Goal: Information Seeking & Learning: Learn about a topic

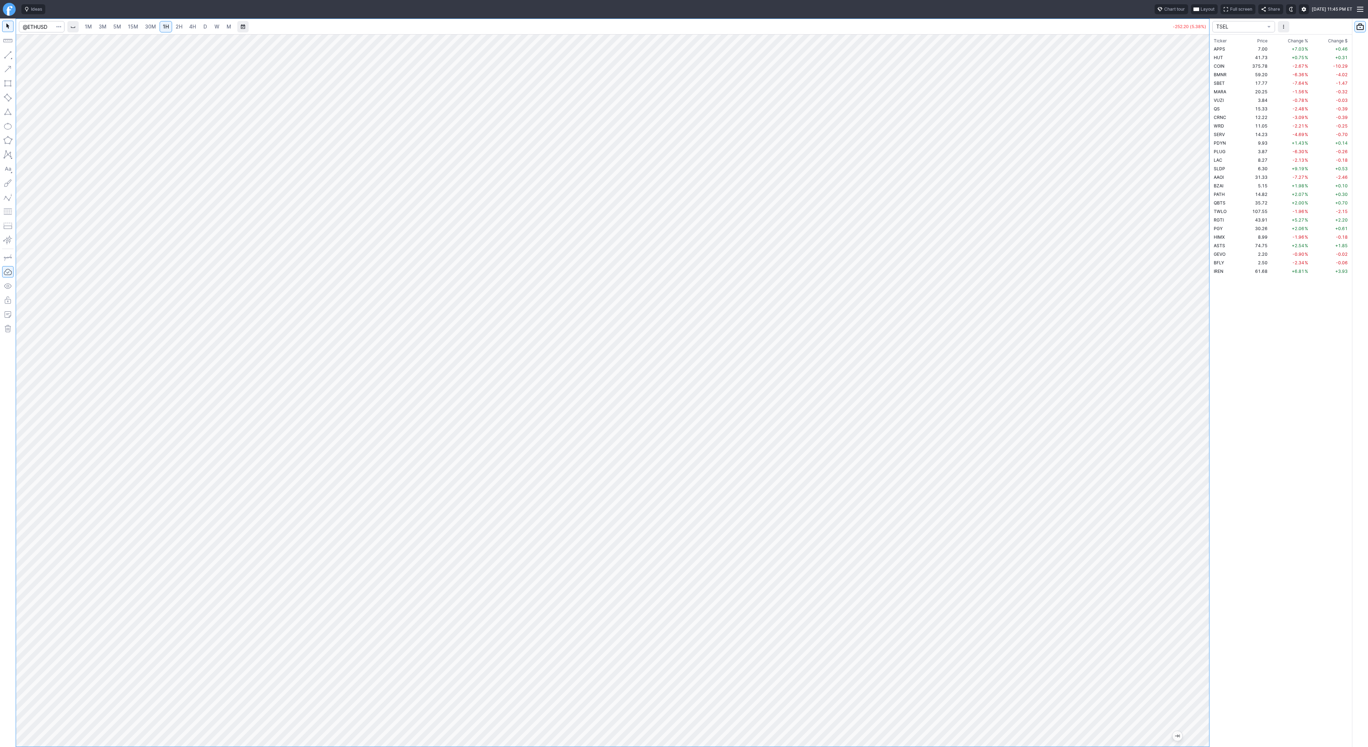
click at [193, 28] on span "4H" at bounding box center [192, 27] width 7 height 6
click at [200, 25] on link "D" at bounding box center [204, 26] width 11 height 11
drag, startPoint x: 1194, startPoint y: 243, endPoint x: 1196, endPoint y: 303, distance: 59.9
click at [1213, 323] on div "1M 3M 5M 15M 30M 1H 2H 4H D W M -252.55 (5.38%) TSEL Ticker Price Chg.% Change …" at bounding box center [684, 383] width 1368 height 728
click at [170, 26] on link "1H" at bounding box center [166, 26] width 12 height 11
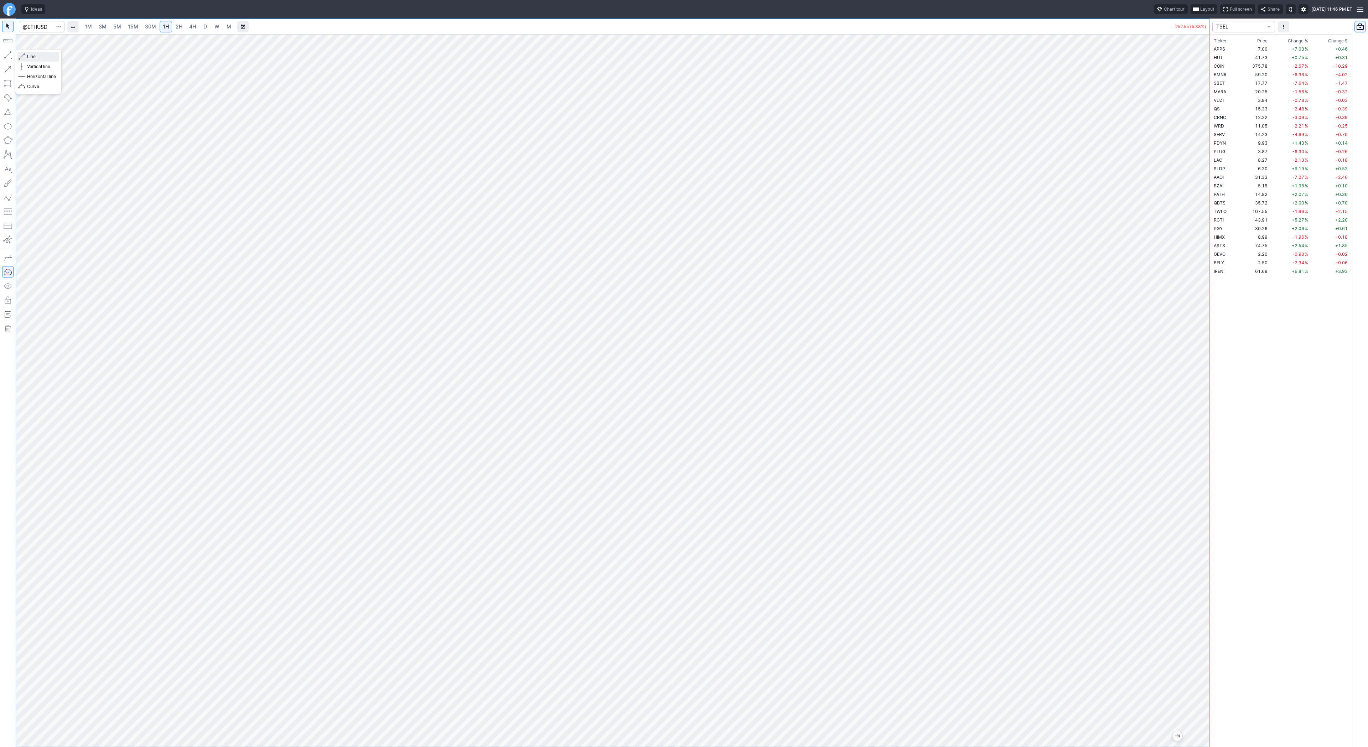
click at [27, 55] on span "Line" at bounding box center [41, 56] width 29 height 7
drag, startPoint x: 7, startPoint y: 55, endPoint x: 42, endPoint y: 86, distance: 46.7
click at [5, 56] on button "button" at bounding box center [7, 54] width 11 height 11
click at [30, 56] on span "Line" at bounding box center [41, 56] width 29 height 7
click at [34, 54] on span "Line" at bounding box center [41, 56] width 29 height 7
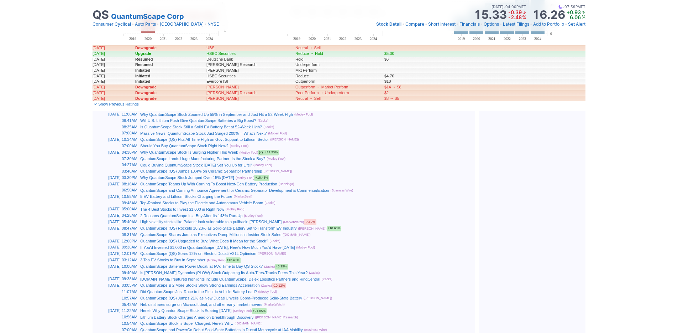
scroll to position [0, 7]
